Goal: Transaction & Acquisition: Purchase product/service

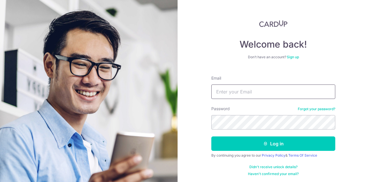
click at [215, 90] on input "Email" at bounding box center [273, 91] width 124 height 14
type input "[PERSON_NAME][EMAIL_ADDRESS][DOMAIN_NAME]"
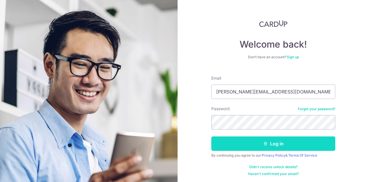
click at [300, 140] on button "Log in" at bounding box center [273, 143] width 124 height 14
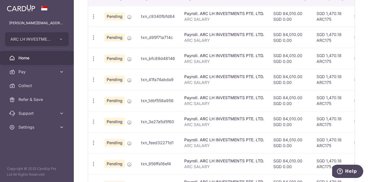
scroll to position [76, 0]
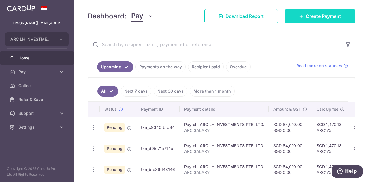
click at [319, 12] on link "Create Payment" at bounding box center [320, 16] width 70 height 14
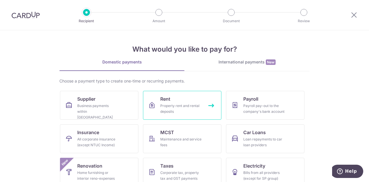
click at [184, 103] on div "Property rent and rental deposits" at bounding box center [180, 109] width 41 height 12
click at [189, 94] on link "Rent Property rent and rental deposits" at bounding box center [182, 105] width 78 height 29
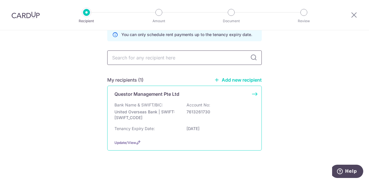
scroll to position [33, 0]
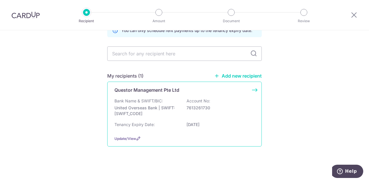
click at [188, 118] on div "Bank Name & SWIFT/BIC: United Overseas Bank | SWIFT: UOVBSGSGXXX Account No: 76…" at bounding box center [184, 108] width 140 height 21
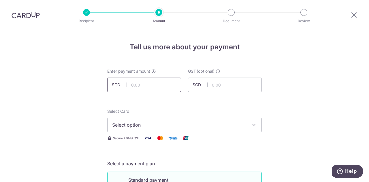
click at [144, 82] on input "text" at bounding box center [144, 84] width 74 height 14
paste input "8 3,260.31"
type input "83260.31"
drag, startPoint x: 132, startPoint y: 85, endPoint x: 118, endPoint y: 85, distance: 14.4
click at [118, 85] on div "SGD 83260.31" at bounding box center [144, 84] width 74 height 14
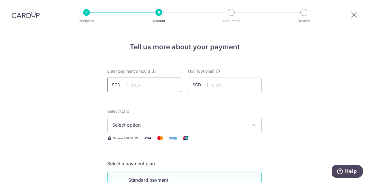
click at [156, 86] on input "text" at bounding box center [144, 84] width 74 height 14
paste input "8 3,260.31"
click at [155, 123] on span "Select option" at bounding box center [179, 124] width 134 height 7
type input "83,260.31"
click at [151, 141] on span "Add credit card" at bounding box center [189, 141] width 134 height 6
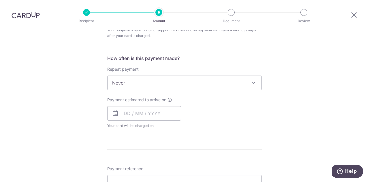
scroll to position [374, 0]
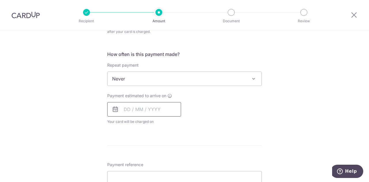
click at [156, 115] on input "text" at bounding box center [144, 109] width 74 height 14
click at [174, 158] on link "10" at bounding box center [176, 161] width 9 height 9
type input "[DATE]"
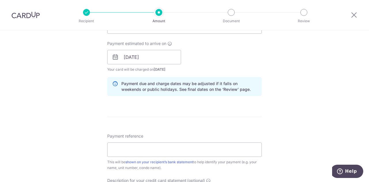
scroll to position [432, 0]
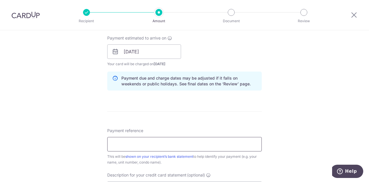
click at [211, 148] on input "Payment reference" at bounding box center [184, 144] width 154 height 14
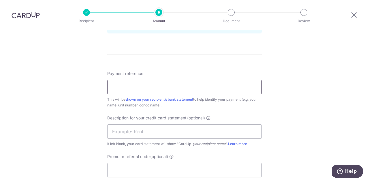
scroll to position [490, 0]
drag, startPoint x: 172, startPoint y: 84, endPoint x: 66, endPoint y: 77, distance: 106.7
type input "61BCS rent 15Jul-31Oct"
click at [117, 129] on input "text" at bounding box center [184, 131] width 154 height 14
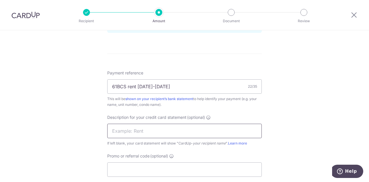
paste input "61BCS rent 15Ju"
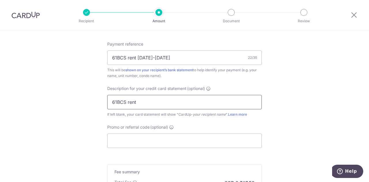
type input "61BCS rent"
click at [139, 138] on input "Promo or referral code (optional)" at bounding box center [184, 140] width 154 height 14
paste input "GERARDC508"
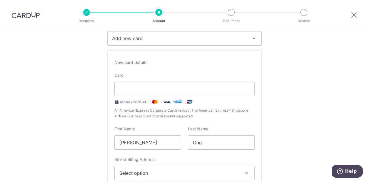
scroll to position [29, 0]
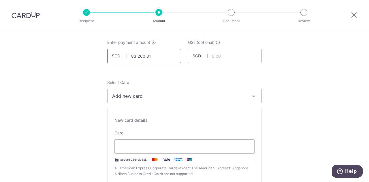
type input "GERARDC508"
drag, startPoint x: 156, startPoint y: 56, endPoint x: 103, endPoint y: 54, distance: 53.0
click at [104, 54] on div "Enter payment amount SGD 83,260.31 83260.31" at bounding box center [144, 51] width 81 height 24
type input "7,690.00"
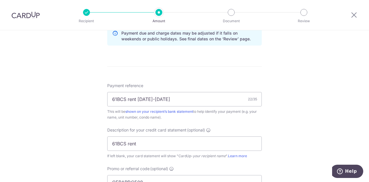
scroll to position [490, 0]
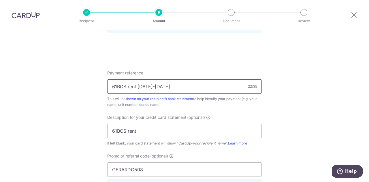
drag, startPoint x: 176, startPoint y: 86, endPoint x: 82, endPoint y: 80, distance: 94.3
type input "61BCS rental deposit (partial pmt)"
click at [160, 130] on input "61BCS rent" at bounding box center [184, 131] width 154 height 14
type input "61BCS deposit"
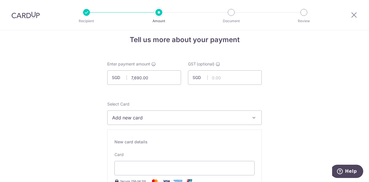
scroll to position [0, 0]
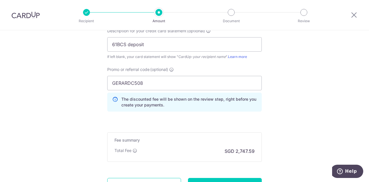
scroll to position [588, 0]
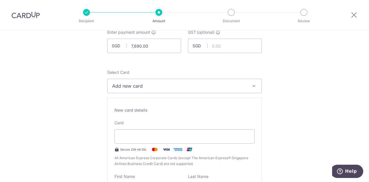
scroll to position [0, 0]
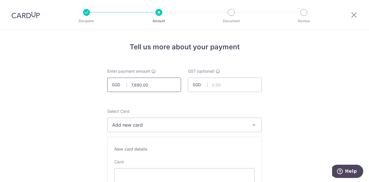
click at [158, 87] on input "7,690.00" at bounding box center [144, 84] width 74 height 14
type input "7"
click at [155, 82] on input "100.00" at bounding box center [144, 84] width 74 height 14
type input "1"
type input "7,690.00"
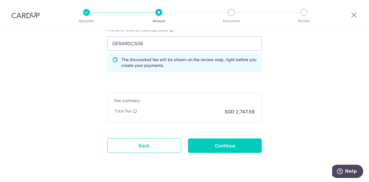
scroll to position [627, 0]
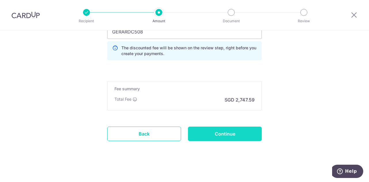
click at [229, 131] on input "Continue" at bounding box center [225, 133] width 74 height 14
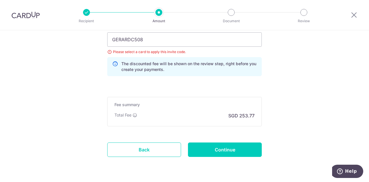
scroll to position [484, 0]
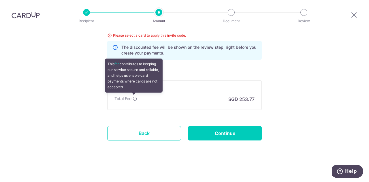
click at [134, 97] on icon at bounding box center [134, 98] width 5 height 5
click at [132, 97] on icon at bounding box center [134, 98] width 5 height 5
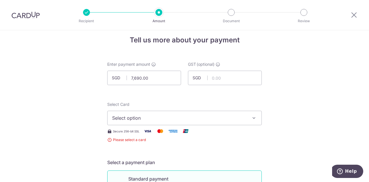
scroll to position [0, 0]
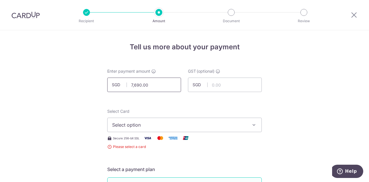
click at [154, 81] on input "7,690.00" at bounding box center [144, 84] width 74 height 14
type input "7"
type input "6,060.00"
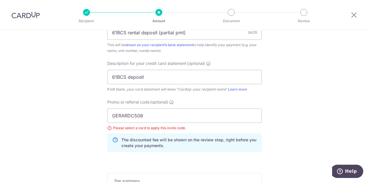
scroll to position [460, 0]
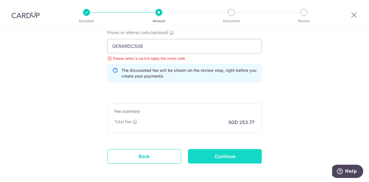
click at [206, 152] on input "Continue" at bounding box center [225, 156] width 74 height 14
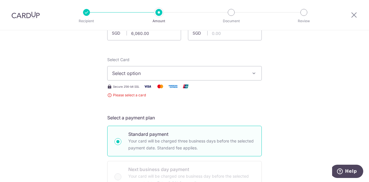
scroll to position [23, 0]
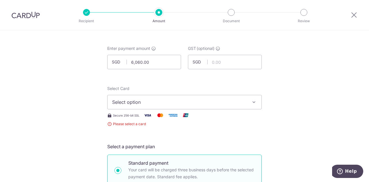
click at [140, 98] on span "Select option" at bounding box center [179, 101] width 134 height 7
click at [155, 104] on span "Select option" at bounding box center [179, 101] width 134 height 7
click at [138, 104] on span "Select option" at bounding box center [179, 101] width 134 height 7
click at [159, 100] on span "Select option" at bounding box center [179, 101] width 134 height 7
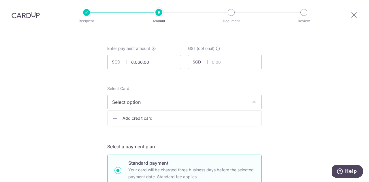
click at [145, 119] on span "Add credit card" at bounding box center [189, 118] width 134 height 6
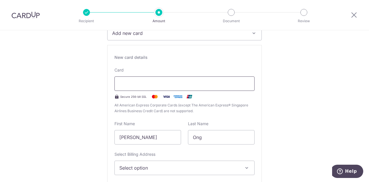
scroll to position [138, 0]
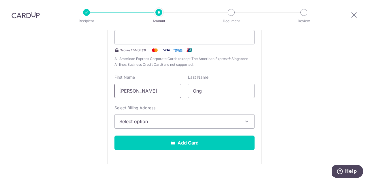
drag, startPoint x: 162, startPoint y: 89, endPoint x: 115, endPoint y: 97, distance: 47.9
click at [115, 97] on input "[PERSON_NAME]" at bounding box center [147, 91] width 67 height 14
type input "p"
type input "[PERSON_NAME]"
click at [217, 93] on input "Ong" at bounding box center [221, 91] width 67 height 14
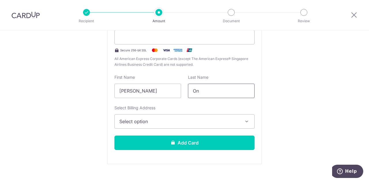
type input "O"
type input "KHO"
click at [192, 116] on button "Select option" at bounding box center [184, 121] width 140 height 14
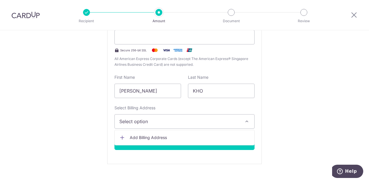
click at [165, 134] on span "Add Billing Address" at bounding box center [190, 137] width 120 height 6
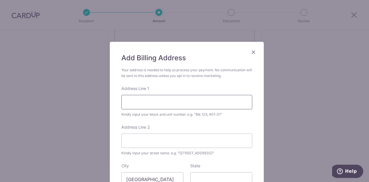
click at [152, 102] on input "Address Line 1" at bounding box center [186, 102] width 131 height 14
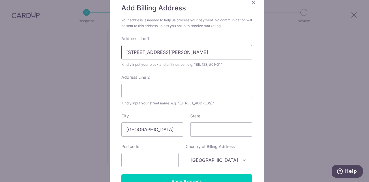
scroll to position [58, 0]
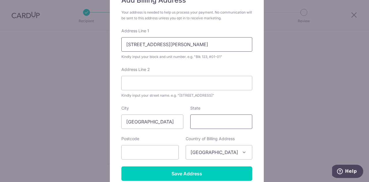
type input "64A ANDREW ROAD"
click at [198, 124] on input "State" at bounding box center [221, 121] width 62 height 14
type input "SINGAPORE"
click at [159, 155] on input "text" at bounding box center [149, 152] width 57 height 14
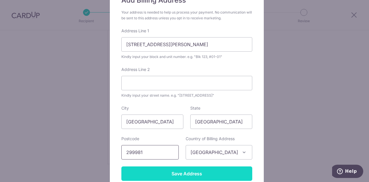
type input "299981"
click at [160, 175] on input "Save Address" at bounding box center [186, 173] width 131 height 14
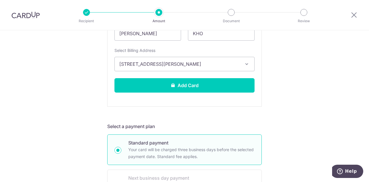
scroll to position [196, 0]
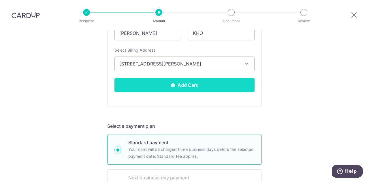
click at [187, 86] on button "Add Card" at bounding box center [184, 85] width 140 height 14
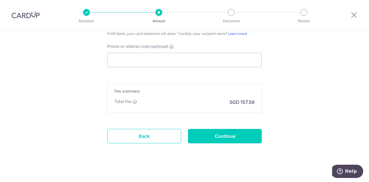
scroll to position [444, 0]
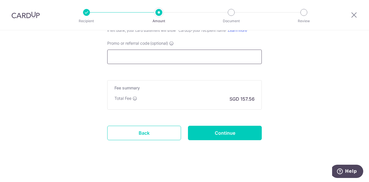
click at [173, 55] on input "Promo or referral code (optional)" at bounding box center [184, 57] width 154 height 14
paste input "GERARDC508"
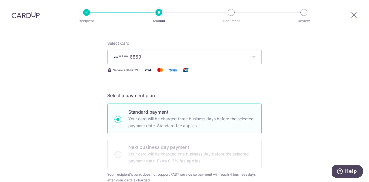
scroll to position [12, 0]
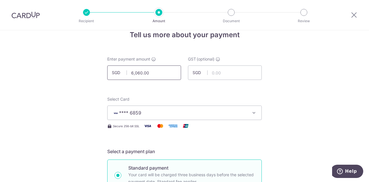
type input "GERARDC508"
drag, startPoint x: 166, startPoint y: 71, endPoint x: 93, endPoint y: 71, distance: 73.4
click button "Add Card" at bounding box center [0, 0] width 0 height 0
type input "7,690.00"
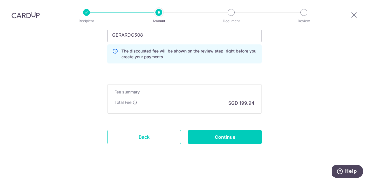
scroll to position [470, 0]
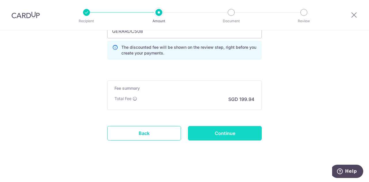
click at [214, 134] on input "Continue" at bounding box center [225, 133] width 74 height 14
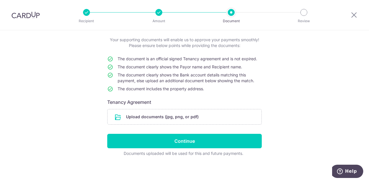
scroll to position [32, 0]
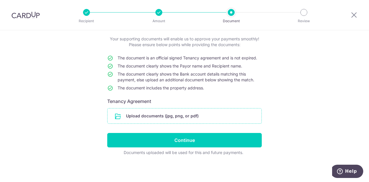
click at [209, 113] on input "file" at bounding box center [184, 115] width 154 height 15
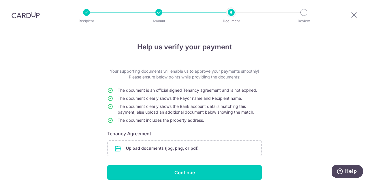
scroll to position [29, 0]
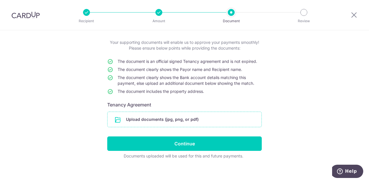
click at [172, 118] on input "file" at bounding box center [184, 119] width 154 height 15
click at [171, 118] on input "file" at bounding box center [184, 119] width 154 height 15
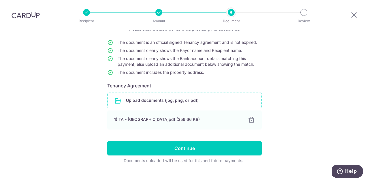
scroll to position [56, 0]
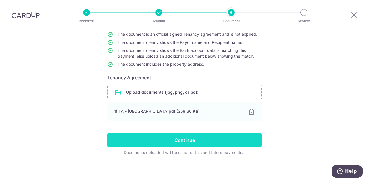
click at [227, 141] on input "Continue" at bounding box center [184, 140] width 154 height 14
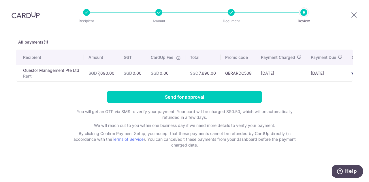
click at [352, 10] on div at bounding box center [354, 15] width 30 height 30
click at [353, 16] on icon at bounding box center [353, 14] width 7 height 7
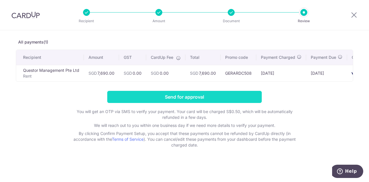
click at [178, 96] on input "Send for approval" at bounding box center [184, 97] width 154 height 12
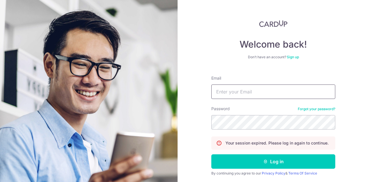
click at [226, 92] on input "Email" at bounding box center [273, 91] width 124 height 14
type input "s"
type input "j"
type input "[PERSON_NAME][EMAIL_ADDRESS][DOMAIN_NAME]"
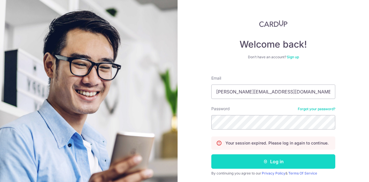
click at [232, 162] on button "Log in" at bounding box center [273, 161] width 124 height 14
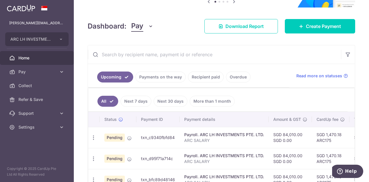
scroll to position [58, 0]
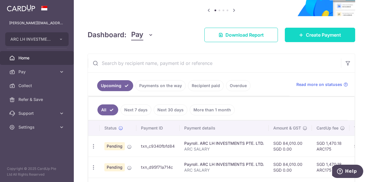
click at [320, 35] on span "Create Payment" at bounding box center [323, 34] width 35 height 7
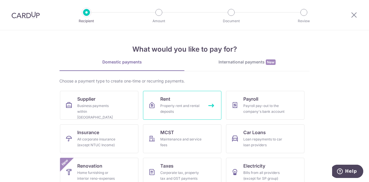
click at [168, 110] on div "Property rent and rental deposits" at bounding box center [180, 109] width 41 height 12
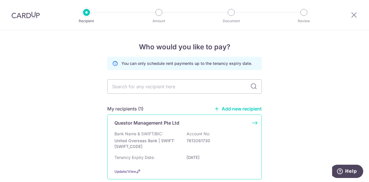
click at [141, 126] on div "Questor Management Pte Ltd Bank Name & SWIFT/BIC: United Overseas Bank | SWIFT:…" at bounding box center [184, 146] width 154 height 65
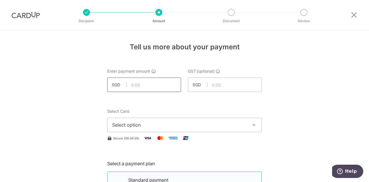
click at [152, 86] on input "text" at bounding box center [144, 84] width 74 height 14
type input "7,690.00"
click at [144, 123] on span "Select option" at bounding box center [179, 124] width 134 height 7
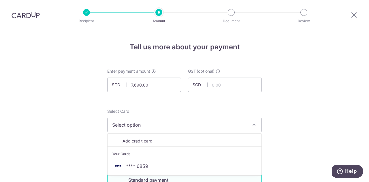
click at [146, 140] on span "Add credit card" at bounding box center [189, 141] width 134 height 6
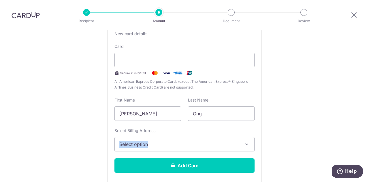
scroll to position [183, 0]
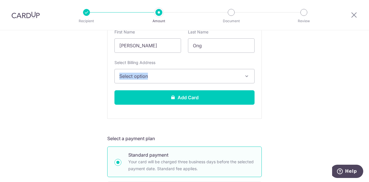
drag, startPoint x: 368, startPoint y: 195, endPoint x: 368, endPoint y: 90, distance: 104.8
click at [368, 90] on section "Tell us more about your payment Enter payment amount SGD 7,690.00 7690.00 GST (…" at bounding box center [184, 105] width 369 height 151
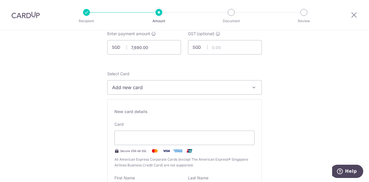
scroll to position [58, 0]
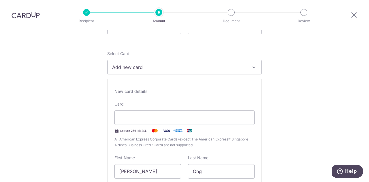
click at [255, 64] on icon "button" at bounding box center [254, 67] width 6 height 6
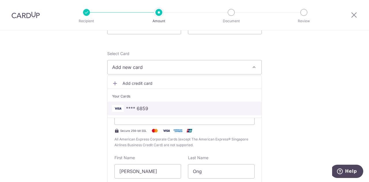
click at [215, 109] on span "**** 6859" at bounding box center [184, 108] width 145 height 7
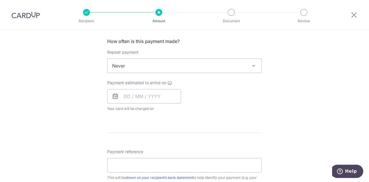
scroll to position [230, 0]
click at [140, 95] on input "text" at bounding box center [144, 95] width 74 height 14
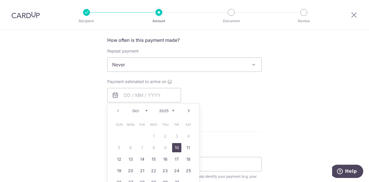
click at [175, 144] on link "10" at bounding box center [176, 147] width 9 height 9
type input "[DATE]"
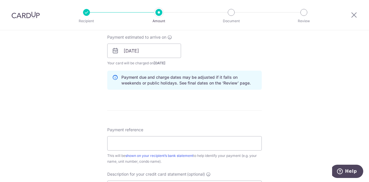
scroll to position [288, 0]
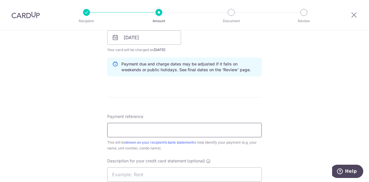
click at [221, 129] on input "Payment reference" at bounding box center [184, 130] width 154 height 14
type input "61BCS rental deposit (partial pmt)"
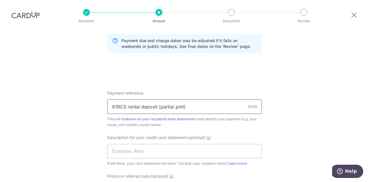
scroll to position [346, 0]
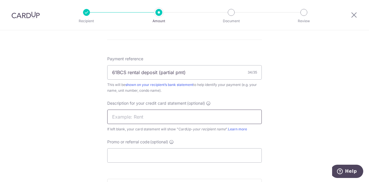
click at [149, 120] on input "text" at bounding box center [184, 116] width 154 height 14
type input "61BCS deposit"
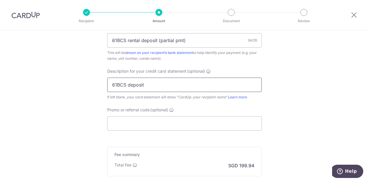
scroll to position [403, 0]
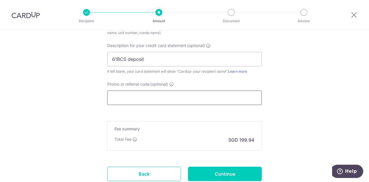
click at [154, 96] on input "Promo or referral code (optional)" at bounding box center [184, 97] width 154 height 14
paste input "GERARDC508"
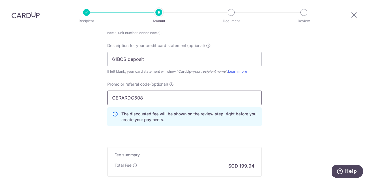
scroll to position [461, 0]
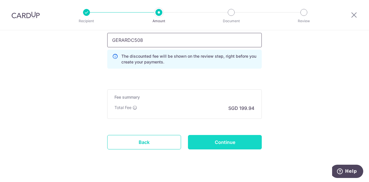
type input "GERARDC508"
click at [230, 140] on input "Continue" at bounding box center [225, 142] width 74 height 14
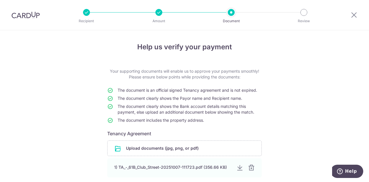
scroll to position [56, 0]
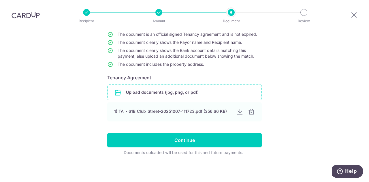
click at [193, 91] on input "file" at bounding box center [184, 92] width 154 height 15
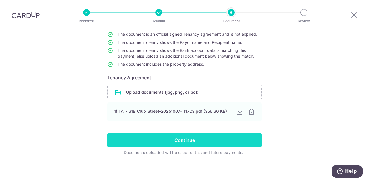
click at [207, 141] on input "Continue" at bounding box center [184, 140] width 154 height 14
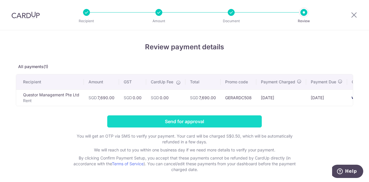
click at [230, 123] on input "Send for approval" at bounding box center [184, 121] width 154 height 12
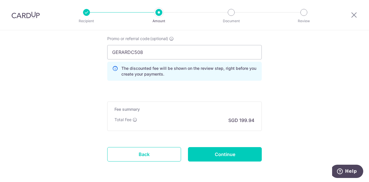
scroll to position [493, 0]
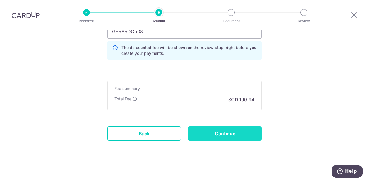
click at [233, 129] on input "Continue" at bounding box center [225, 133] width 74 height 14
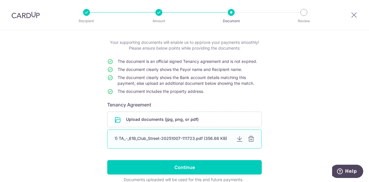
scroll to position [56, 0]
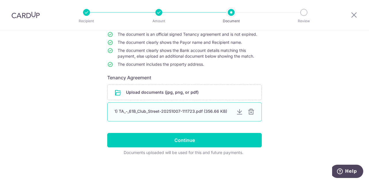
click at [239, 111] on div at bounding box center [239, 111] width 7 height 7
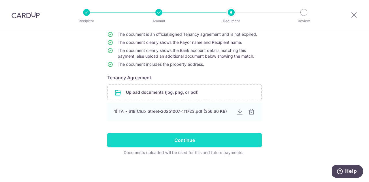
click at [231, 139] on input "Continue" at bounding box center [184, 140] width 154 height 14
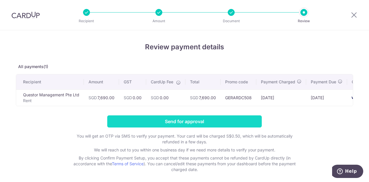
click at [216, 124] on input "Send for approval" at bounding box center [184, 121] width 154 height 12
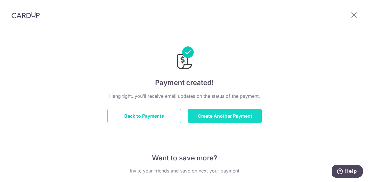
click at [234, 112] on button "Create Another Payment" at bounding box center [225, 116] width 74 height 14
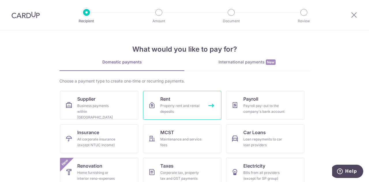
click at [184, 105] on div "Property rent and rental deposits" at bounding box center [180, 109] width 41 height 12
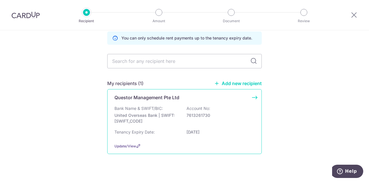
scroll to position [33, 0]
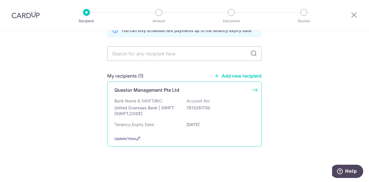
click at [187, 111] on div "Bank Name & SWIFT/BIC: United Overseas Bank | SWIFT: [SWIFT_CODE] Account No: 7…" at bounding box center [184, 108] width 140 height 21
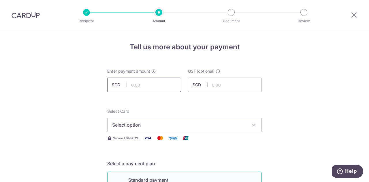
click at [159, 82] on input "text" at bounding box center [144, 84] width 74 height 14
paste input "$92,674.8"
type input "92,674.81"
click at [156, 126] on span "Select option" at bounding box center [179, 124] width 134 height 7
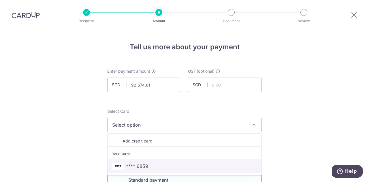
drag, startPoint x: 149, startPoint y: 164, endPoint x: 160, endPoint y: 150, distance: 18.4
click at [149, 164] on span "**** 6859" at bounding box center [184, 165] width 145 height 7
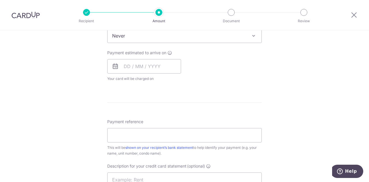
scroll to position [230, 0]
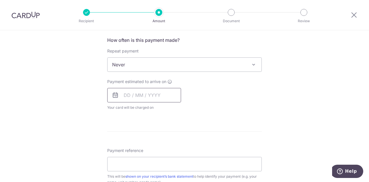
click at [125, 96] on input "text" at bounding box center [144, 95] width 74 height 14
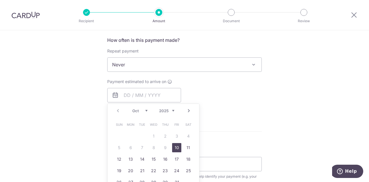
click at [178, 144] on link "10" at bounding box center [176, 147] width 9 height 9
type input "[DATE]"
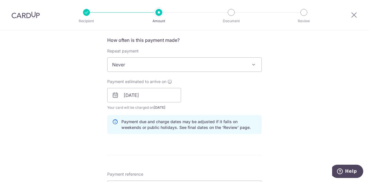
click at [229, 139] on form "Enter payment amount SGD 92,674.81 92674.81 GST (optional) SGD Select Card ****…" at bounding box center [184, 104] width 154 height 532
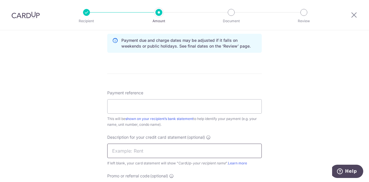
scroll to position [346, 0]
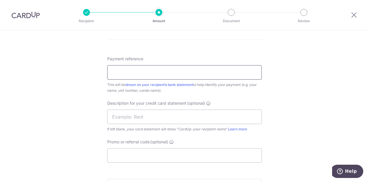
click at [142, 74] on input "Payment reference" at bounding box center [184, 72] width 154 height 14
click at [145, 71] on input "61BCS rental deposit (partial pmt)" at bounding box center [184, 72] width 154 height 14
type input "61BCS rental 15/07/25 - 31/10/25"
drag, startPoint x: 163, startPoint y: 69, endPoint x: 104, endPoint y: 69, distance: 59.3
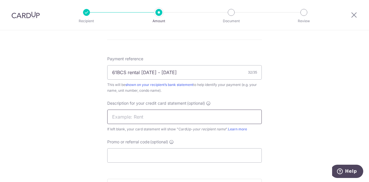
click at [126, 116] on input "text" at bounding box center [184, 116] width 154 height 14
paste input "61BCS rental 15"
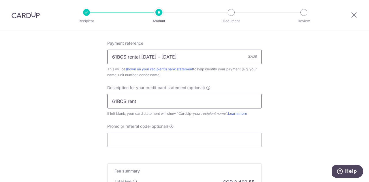
scroll to position [374, 0]
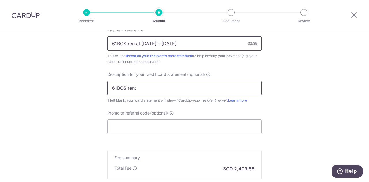
type input "61BCS rent"
click at [139, 43] on input "61BCS rental 15/07/25 - 31/10/25" at bounding box center [184, 43] width 154 height 14
type input "61BCS rent 15/07/25 - 31/10/25"
click at [134, 126] on input "Promo or referral code (optional)" at bounding box center [184, 126] width 154 height 14
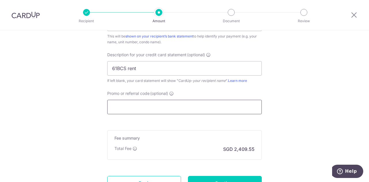
scroll to position [403, 0]
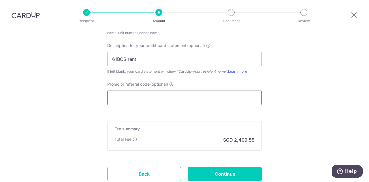
paste input "ARC175"
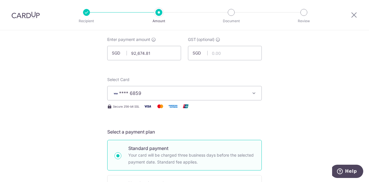
scroll to position [0, 0]
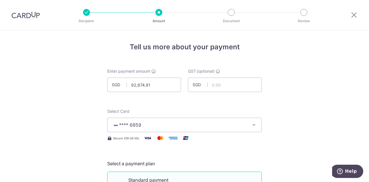
type input "ARC175"
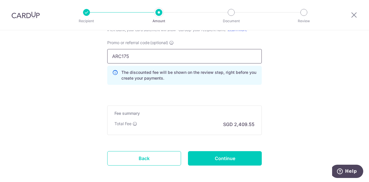
scroll to position [461, 0]
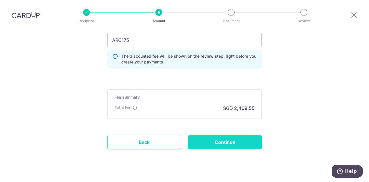
click at [228, 145] on input "Continue" at bounding box center [225, 142] width 74 height 14
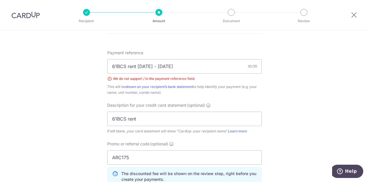
scroll to position [339, 0]
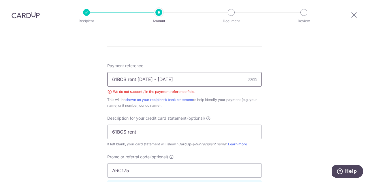
drag, startPoint x: 142, startPoint y: 78, endPoint x: 154, endPoint y: 74, distance: 12.4
click at [142, 78] on input "61BCS rent [DATE] - [DATE]" at bounding box center [184, 79] width 154 height 14
type input "61BCS rent [DATE] to [DATE]"
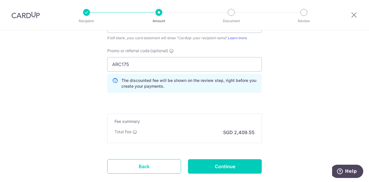
scroll to position [454, 0]
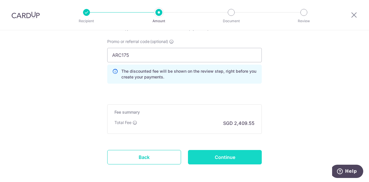
click at [245, 153] on input "Continue" at bounding box center [225, 157] width 74 height 14
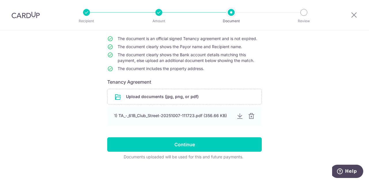
scroll to position [56, 0]
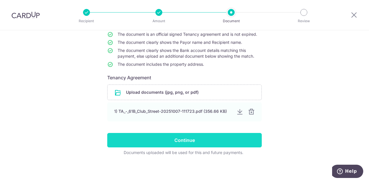
click at [236, 140] on input "Continue" at bounding box center [184, 140] width 154 height 14
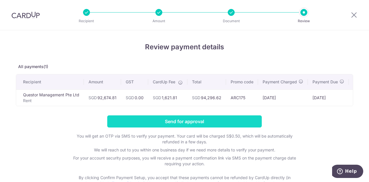
click at [197, 122] on input "Send for approval" at bounding box center [184, 121] width 154 height 12
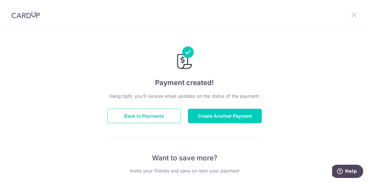
click at [354, 14] on icon at bounding box center [353, 14] width 7 height 7
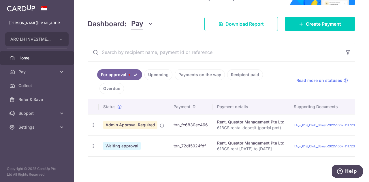
scroll to position [65, 0]
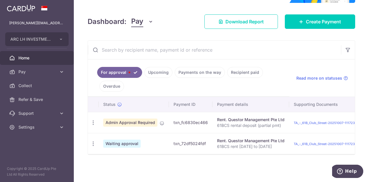
click at [151, 122] on span "Admin Approval Required" at bounding box center [130, 122] width 54 height 8
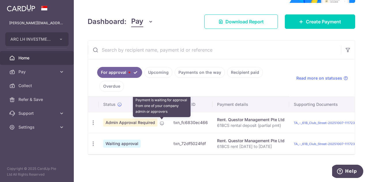
click at [163, 122] on icon at bounding box center [162, 123] width 5 height 5
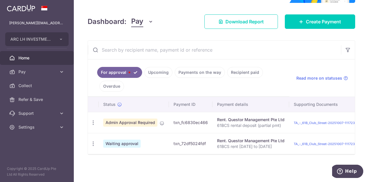
click at [130, 142] on span "Waiting approval" at bounding box center [121, 143] width 37 height 8
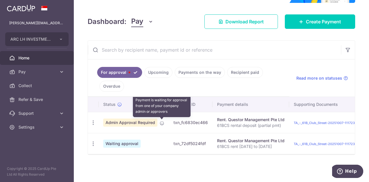
click at [161, 121] on icon at bounding box center [162, 123] width 5 height 5
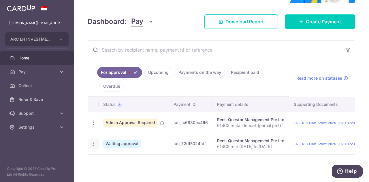
click at [92, 141] on icon "button" at bounding box center [93, 144] width 6 height 6
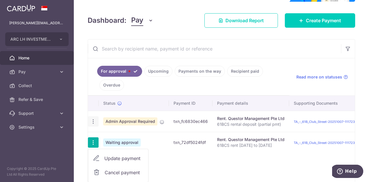
click at [93, 121] on icon "button" at bounding box center [93, 121] width 6 height 6
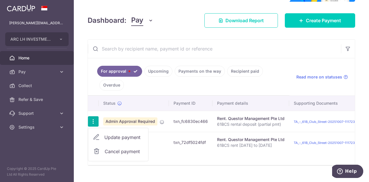
click at [126, 68] on link "For approval" at bounding box center [119, 71] width 45 height 11
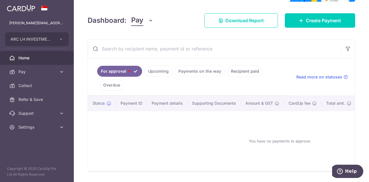
click at [156, 73] on link "Upcoming" at bounding box center [158, 71] width 28 height 11
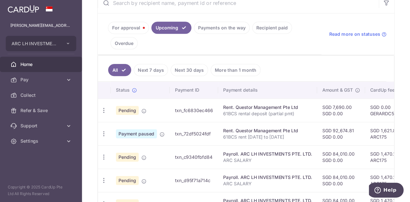
scroll to position [123, 0]
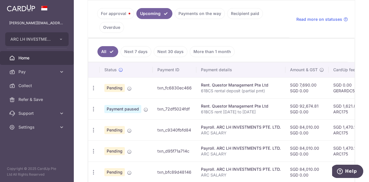
click at [240, 24] on ul "For approval Upcoming Payments on the way Recipient paid Overdue" at bounding box center [188, 19] width 201 height 37
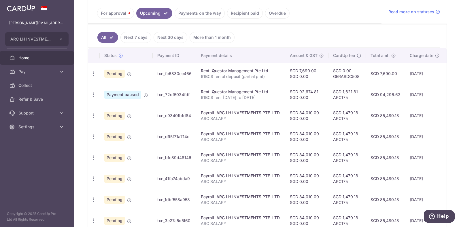
scroll to position [130, 0]
